Goal: Find specific page/section: Find specific page/section

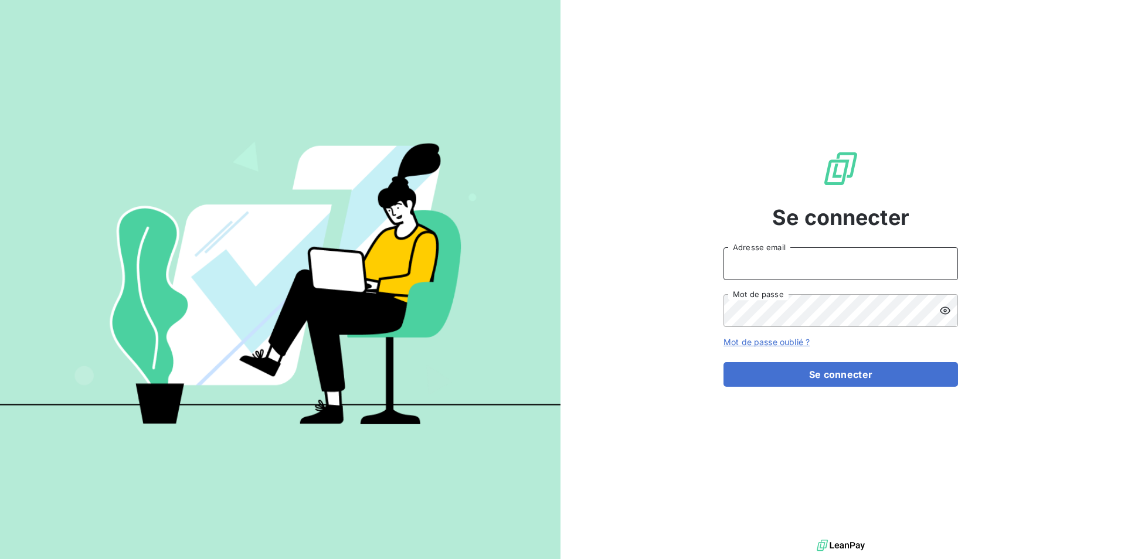
click at [839, 265] on input "Adresse email" at bounding box center [840, 263] width 234 height 33
type input "[EMAIL_ADDRESS][PERSON_NAME][DOMAIN_NAME]"
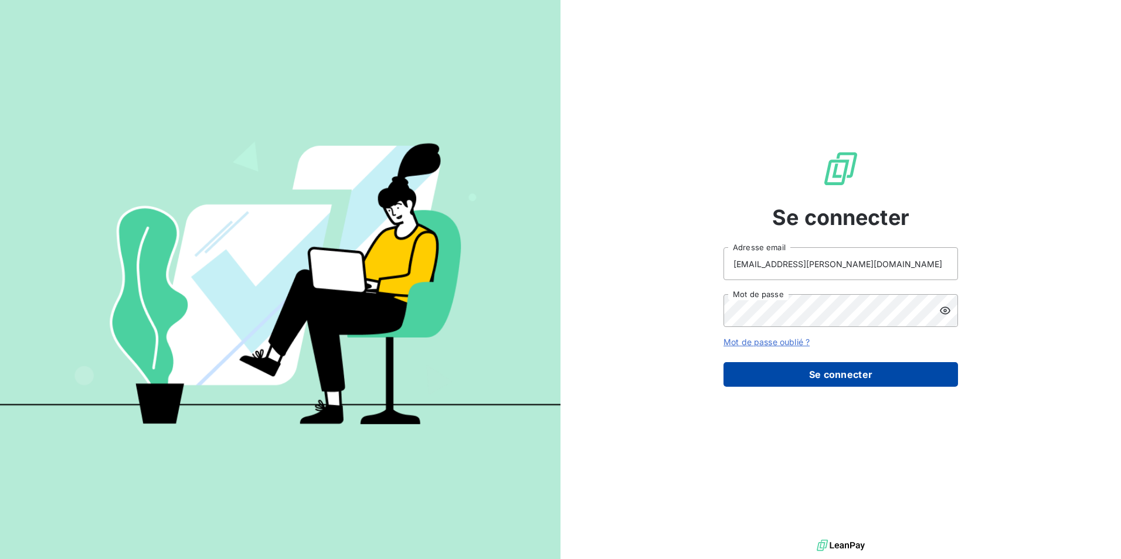
click at [900, 380] on button "Se connecter" at bounding box center [840, 374] width 234 height 25
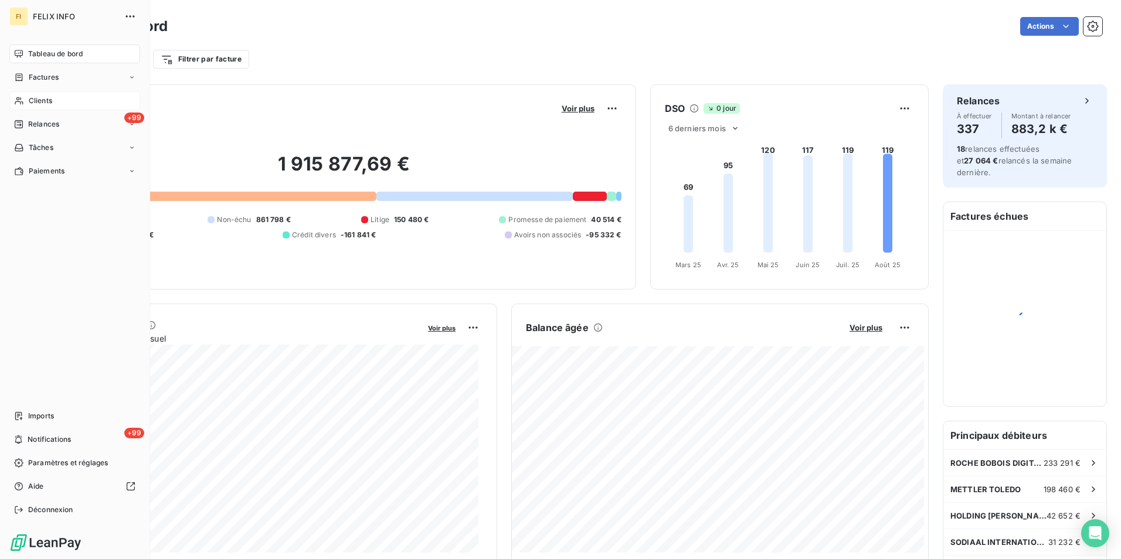
click at [36, 96] on span "Clients" at bounding box center [40, 101] width 23 height 11
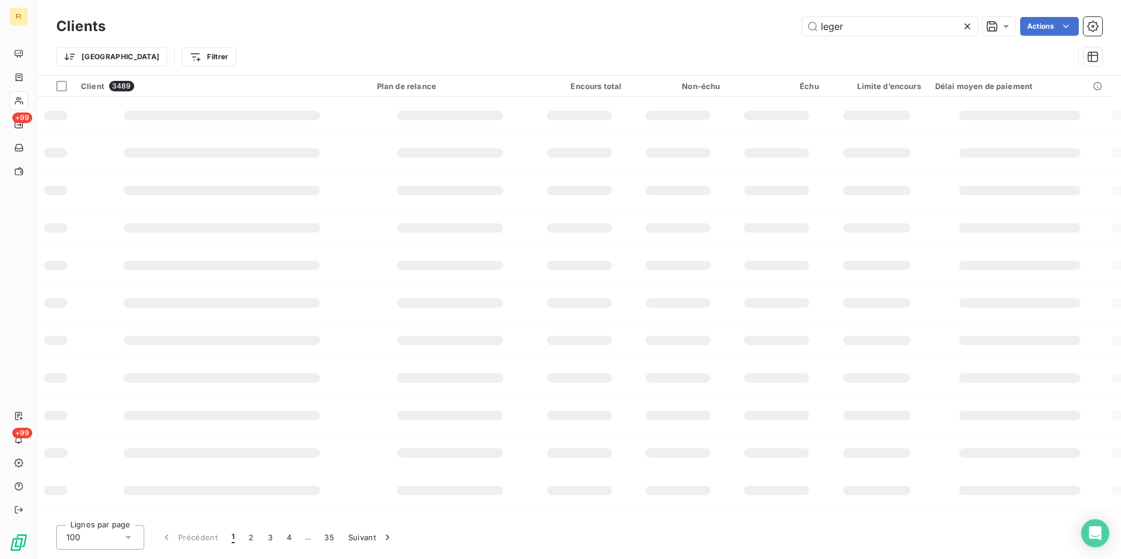
type input "leger"
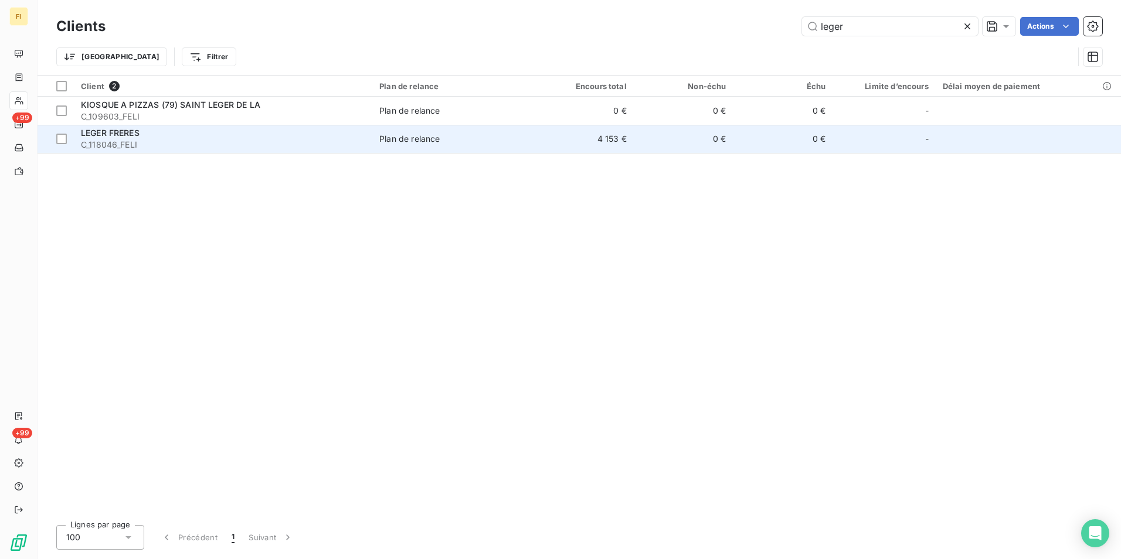
click at [421, 139] on div "Plan de relance" at bounding box center [409, 139] width 60 height 12
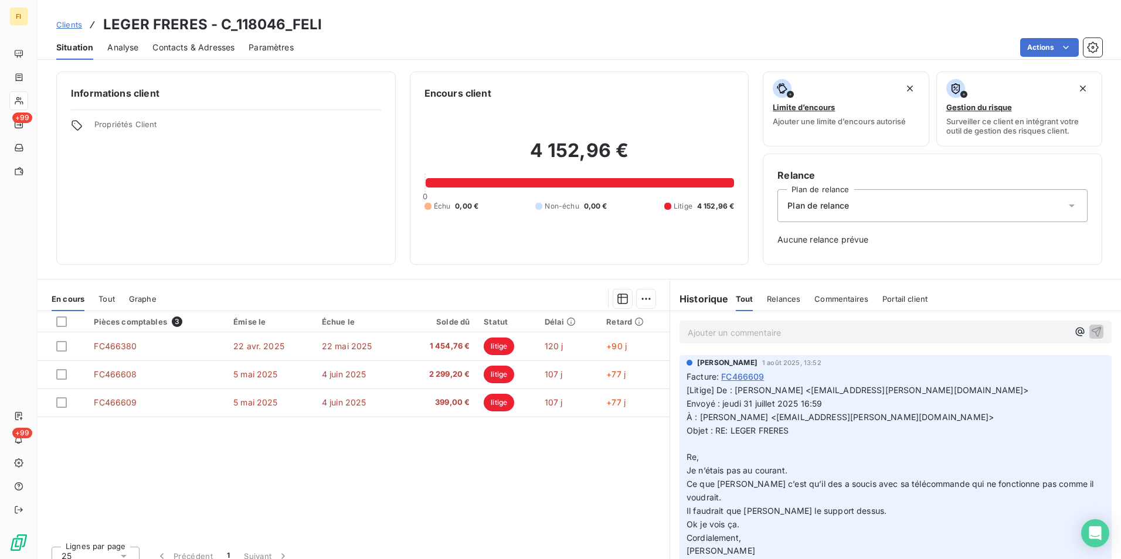
click at [72, 26] on span "Clients" at bounding box center [69, 24] width 26 height 9
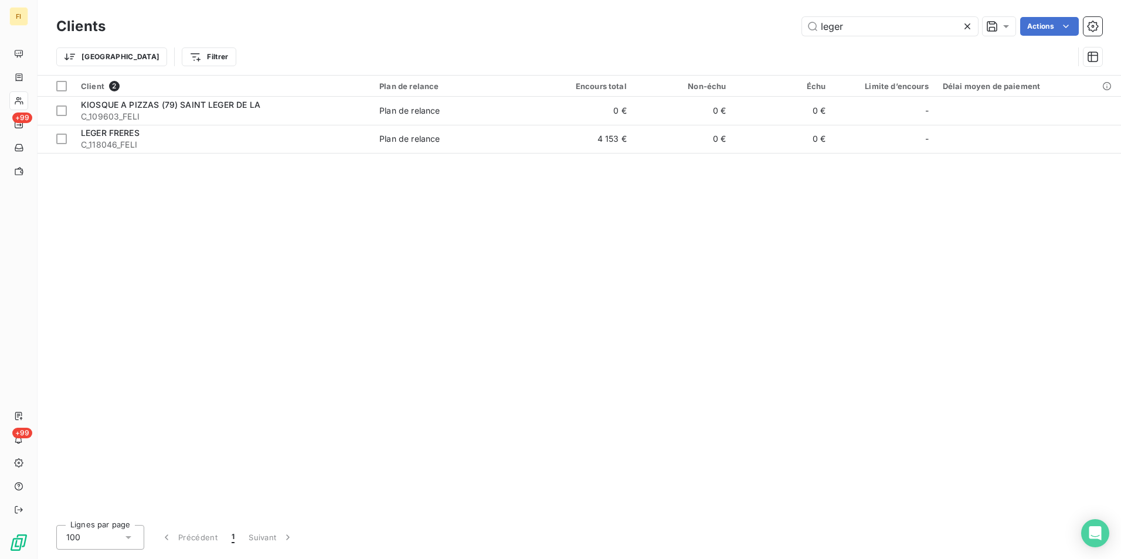
drag, startPoint x: 907, startPoint y: 30, endPoint x: 669, endPoint y: 35, distance: 237.4
click at [683, 35] on div "leger Actions" at bounding box center [611, 26] width 982 height 19
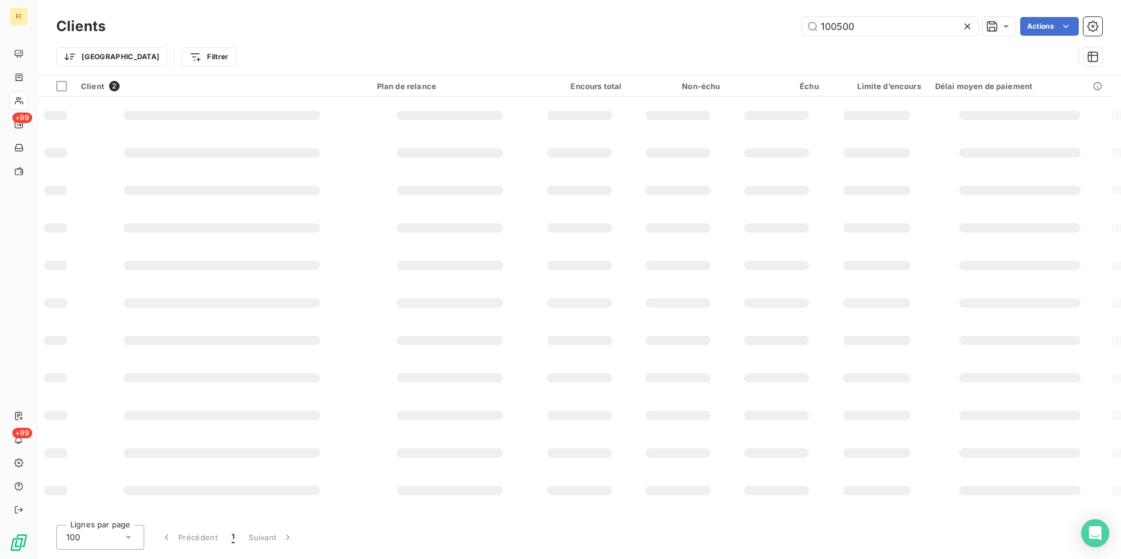
type input "100500"
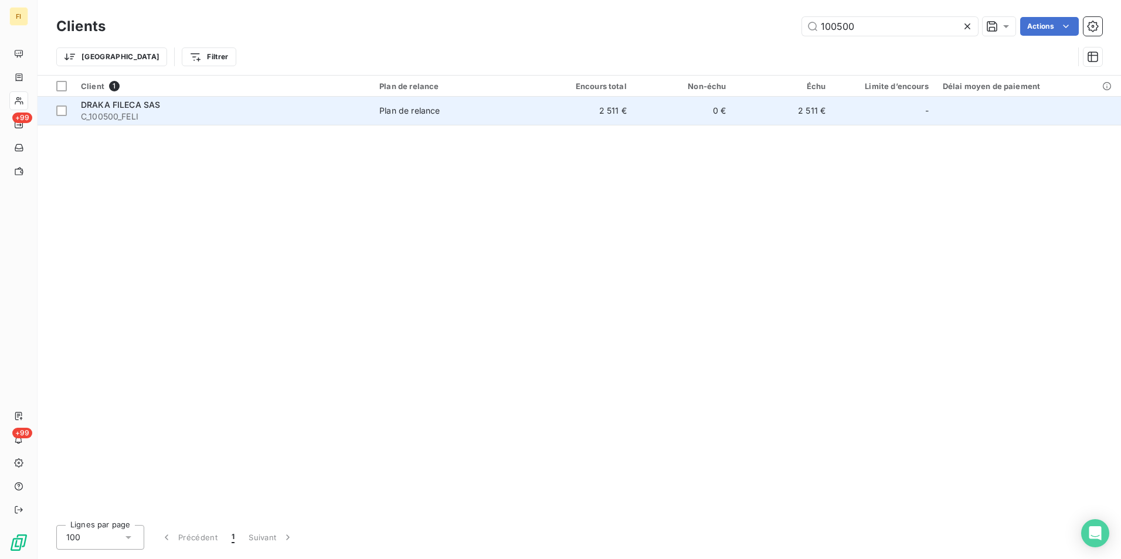
click at [676, 118] on td "0 €" at bounding box center [684, 111] width 100 height 28
